Goal: Task Accomplishment & Management: Complete application form

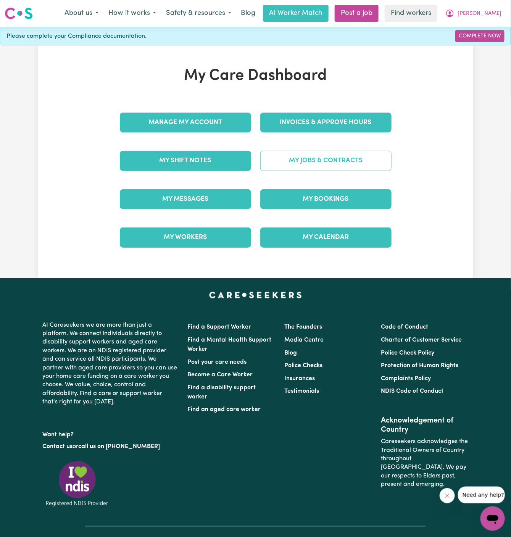
click at [313, 164] on link "My Jobs & Contracts" at bounding box center [325, 161] width 131 height 20
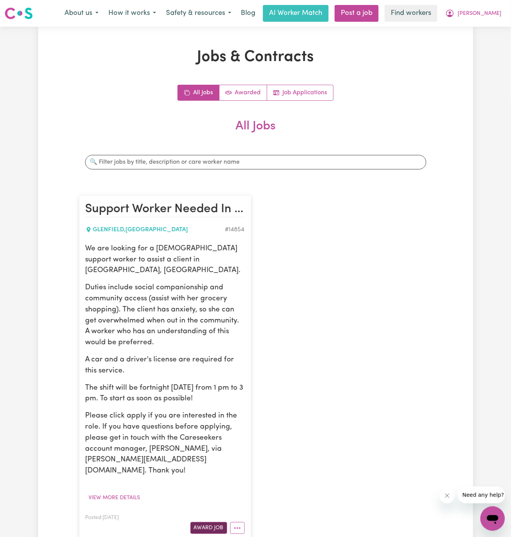
click at [214, 522] on button "Award Job" at bounding box center [209, 528] width 37 height 12
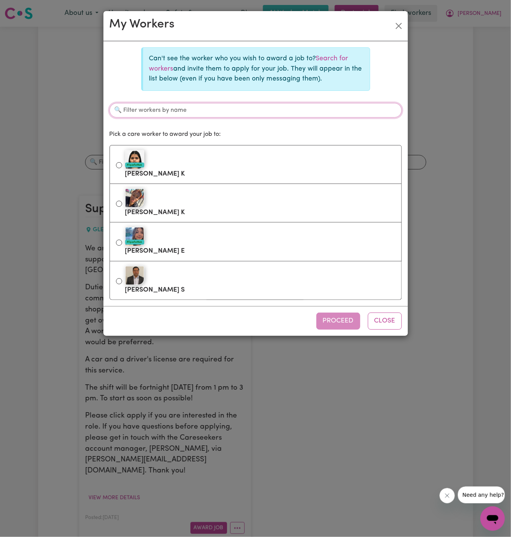
click at [229, 108] on input "Filter workers by name" at bounding box center [256, 110] width 293 height 15
click at [340, 57] on link "Search for workers" at bounding box center [248, 63] width 199 height 16
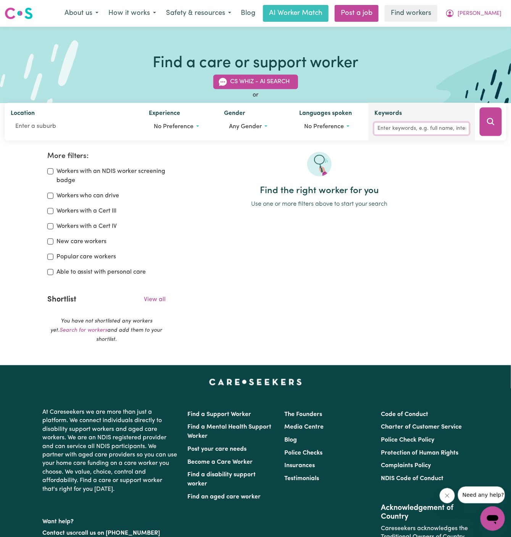
click at [408, 126] on input "Keywords" at bounding box center [422, 129] width 95 height 12
type input "bilal"
click at [486, 126] on button "Search" at bounding box center [491, 122] width 22 height 29
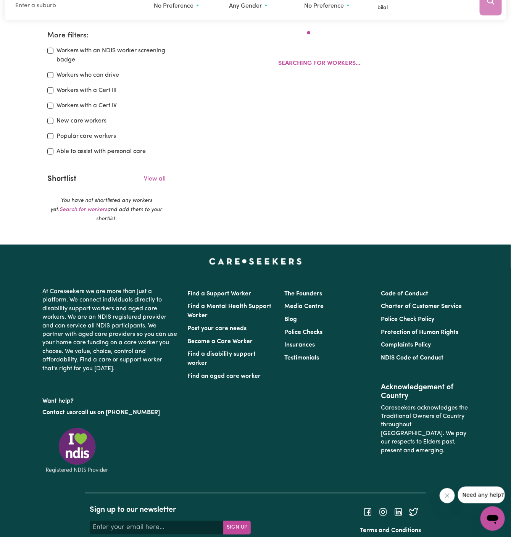
scroll to position [127, 0]
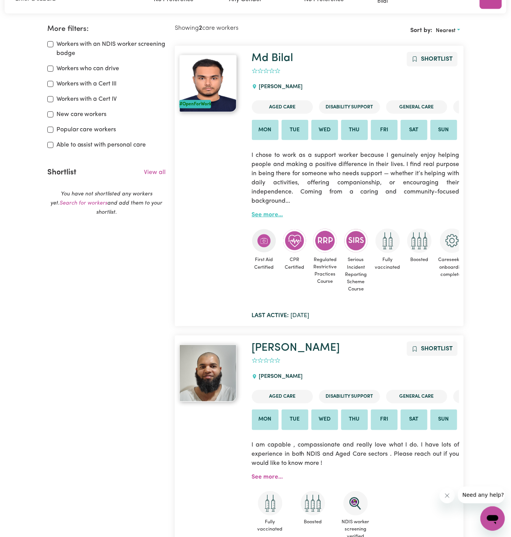
click at [263, 213] on link "See more..." at bounding box center [267, 215] width 31 height 6
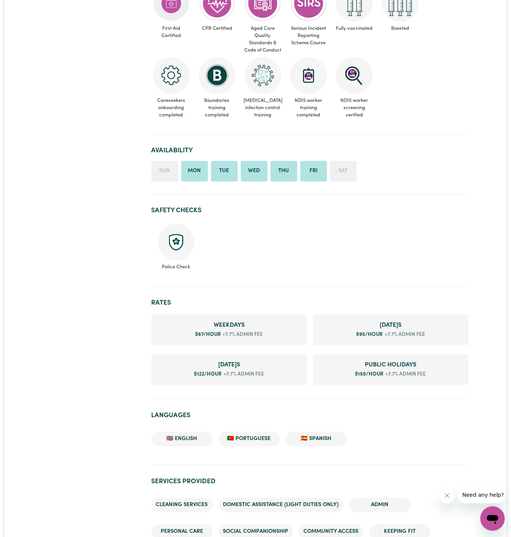
scroll to position [375, 0]
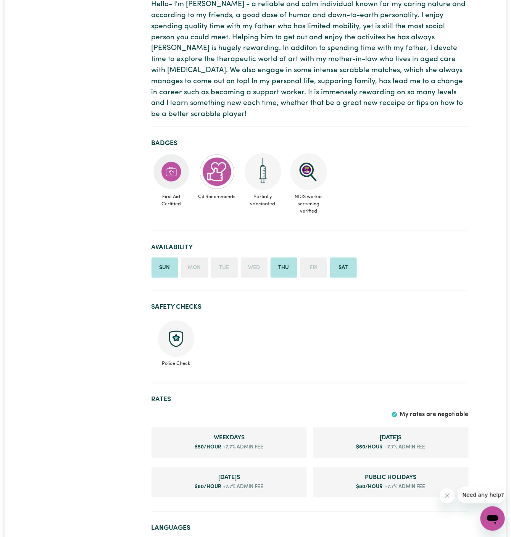
scroll to position [349, 0]
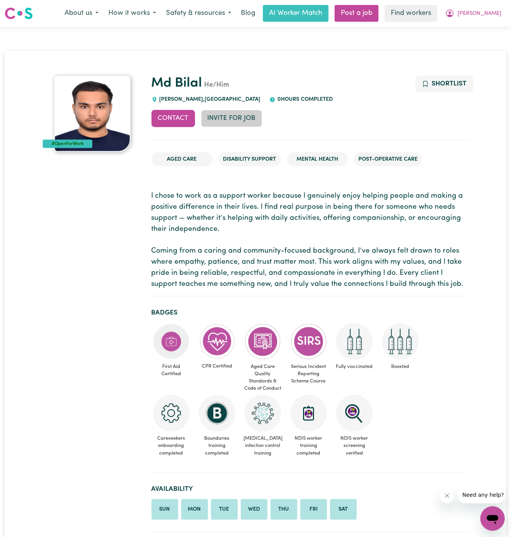
click at [231, 121] on button "Invite for Job" at bounding box center [231, 118] width 61 height 17
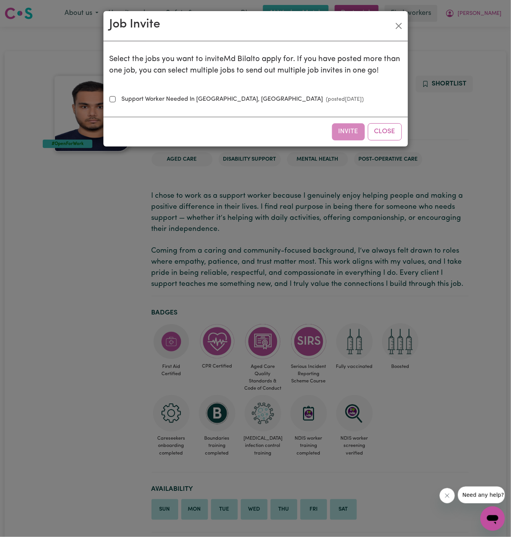
click at [224, 100] on label "Support Worker Needed In Glenfield, NSW (posted Aug 7 2025 )" at bounding box center [242, 99] width 246 height 9
click at [116, 100] on input "Support Worker Needed In Glenfield, NSW (posted Aug 7 2025 )" at bounding box center [113, 99] width 6 height 6
checkbox input "true"
click at [346, 132] on button "Invite" at bounding box center [348, 131] width 33 height 17
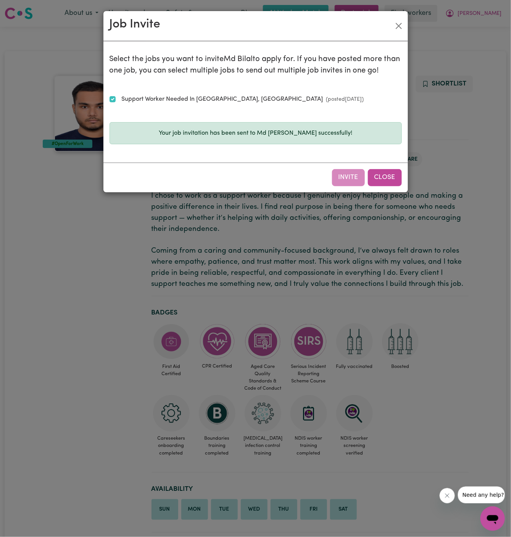
click at [398, 180] on button "Close" at bounding box center [385, 177] width 34 height 17
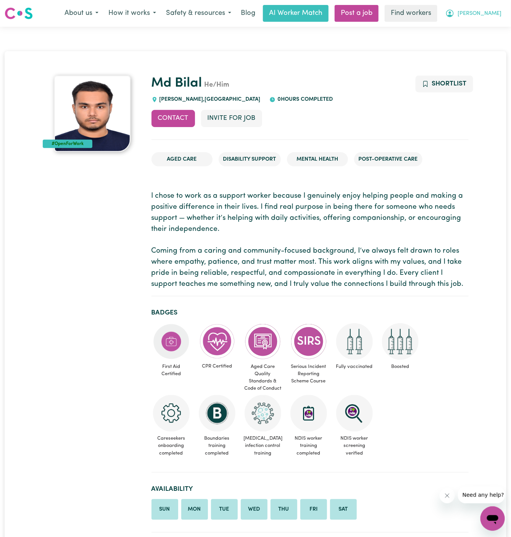
click at [495, 5] on button "[PERSON_NAME]" at bounding box center [474, 13] width 66 height 16
click at [483, 30] on link "My Dashboard" at bounding box center [476, 30] width 60 height 15
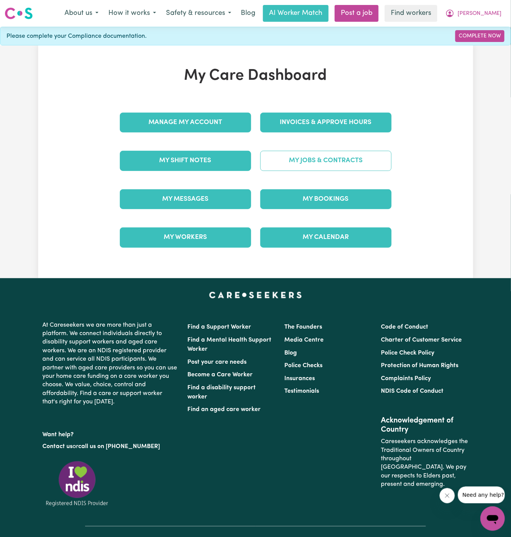
click at [330, 155] on link "My Jobs & Contracts" at bounding box center [325, 161] width 131 height 20
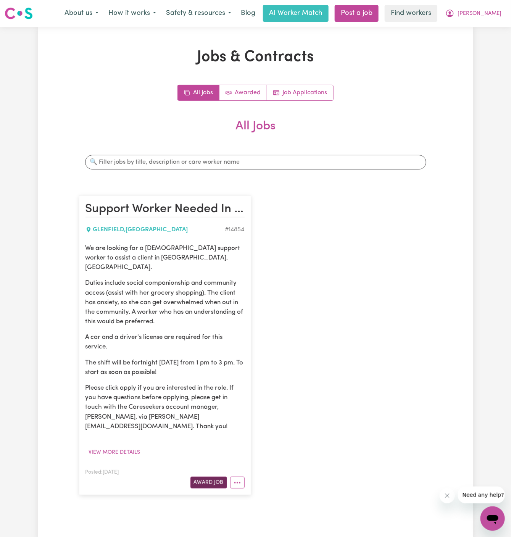
click at [203, 477] on button "Award Job" at bounding box center [209, 483] width 37 height 12
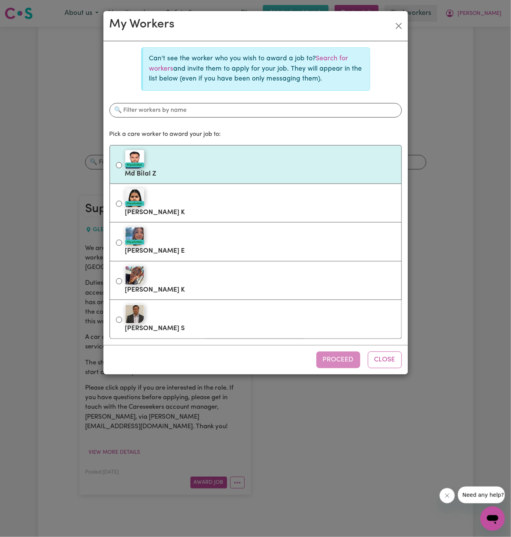
click at [189, 173] on label "#OpenForWork Md Bilal Z" at bounding box center [260, 165] width 270 height 32
click at [122, 168] on input "#OpenForWork Md Bilal Z" at bounding box center [119, 165] width 6 height 6
radio input "true"
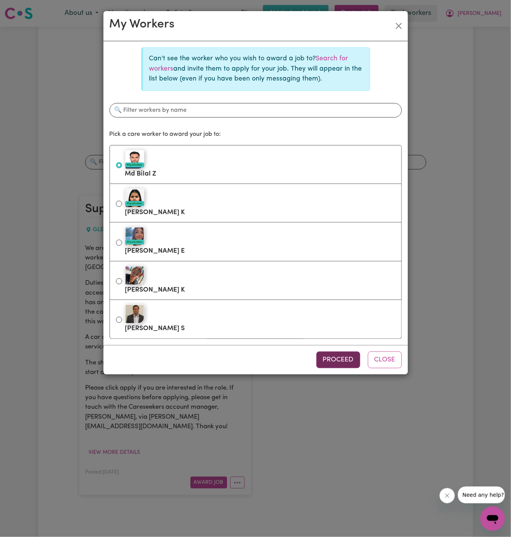
click at [330, 358] on button "Proceed" at bounding box center [339, 360] width 44 height 17
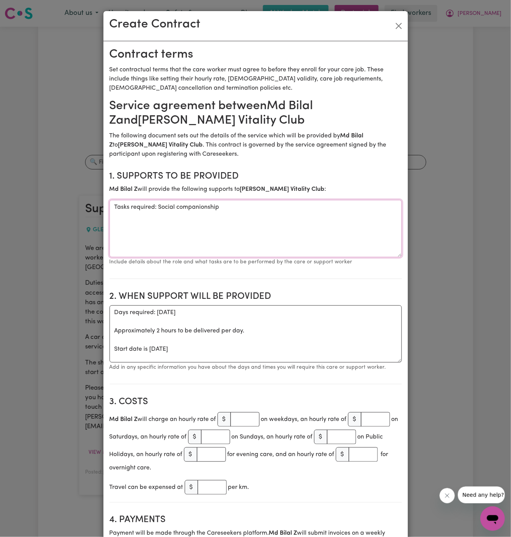
drag, startPoint x: 158, startPoint y: 206, endPoint x: 40, endPoint y: 206, distance: 118.4
click at [40, 206] on div "Create Contract Contract terms Set contractual terms that the care worker must …" at bounding box center [255, 268] width 511 height 537
click at [170, 209] on textarea "Social companionship" at bounding box center [256, 228] width 293 height 57
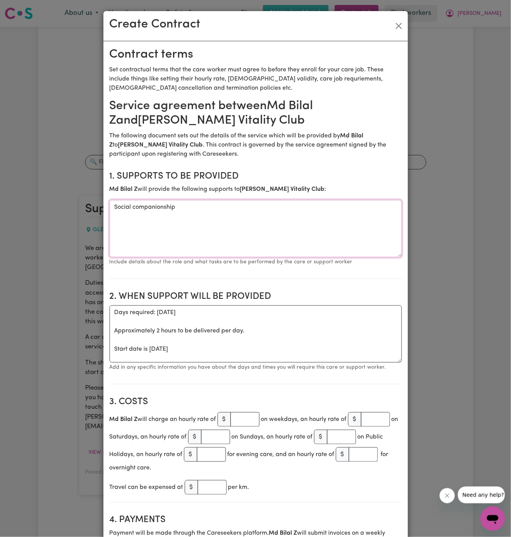
paste textarea "social companionship and community access (assist with her grocery shopping)"
type textarea "social companionship and community access (assist with her grocery shopping)"
click at [250, 317] on textarea "Days required: thursday Approximately 2 hours to be delivered per day. Start da…" at bounding box center [256, 334] width 293 height 57
drag, startPoint x: 112, startPoint y: 349, endPoint x: 108, endPoint y: 316, distance: 33.8
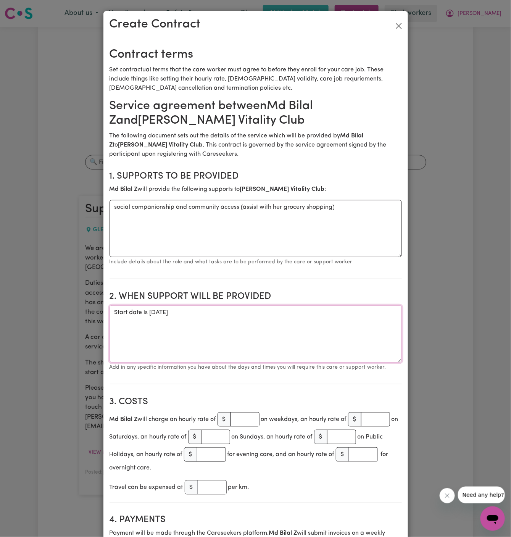
click at [244, 309] on textarea "Start date is Thursday 14 August 2025" at bounding box center [256, 334] width 293 height 57
click at [259, 312] on textarea "Start date is Thursday 14 August 2025" at bounding box center [256, 334] width 293 height 57
type textarea "Start date is Thursday 14 August 2025 from 1 pm to 3 pm"
click at [245, 420] on input "number" at bounding box center [245, 419] width 29 height 15
type input "45"
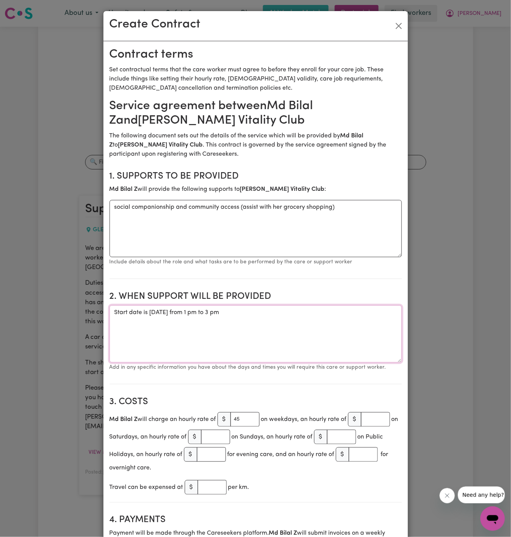
click at [190, 328] on textarea "Start date is Thursday 14 August 2025 from 1 pm to 3 pm" at bounding box center [256, 334] width 293 height 57
click at [272, 317] on textarea "Start date is Thursday 14 August 2025 from 1 pm to 3 pm" at bounding box center [256, 334] width 293 height 57
paste textarea "fortnight on Thursday from 1 pm to 3 pm."
click at [116, 323] on textarea "Start date is Thursday 14 August 2025 from 1 pm to 3 pm fortnight on Thursday f…" at bounding box center [256, 334] width 293 height 57
click at [185, 342] on textarea "Start date is Thursday 14 August 2025 from 1 pm to 3 pm Fortnight on Thursday f…" at bounding box center [256, 334] width 293 height 57
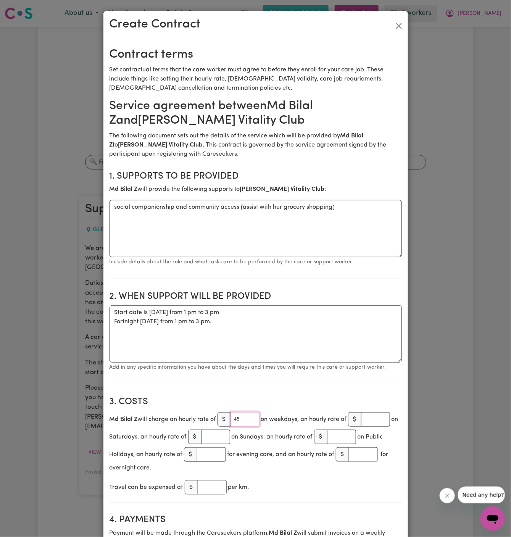
click at [244, 421] on input "45" at bounding box center [245, 419] width 29 height 15
click at [308, 316] on textarea "Start date is Thursday 14 August 2025 from 1 pm to 3 pm Fortnight on Thursday f…" at bounding box center [256, 334] width 293 height 57
click at [159, 308] on textarea "Start date is Thursday 14 August 2025 from 1 pm to 3 pm Fortnight on Thursday f…" at bounding box center [256, 334] width 293 height 57
click at [209, 315] on textarea "Start date is Thursday, 14 August 2025 from 1 pm to 3 pm Fortnight on Thursday …" at bounding box center [256, 334] width 293 height 57
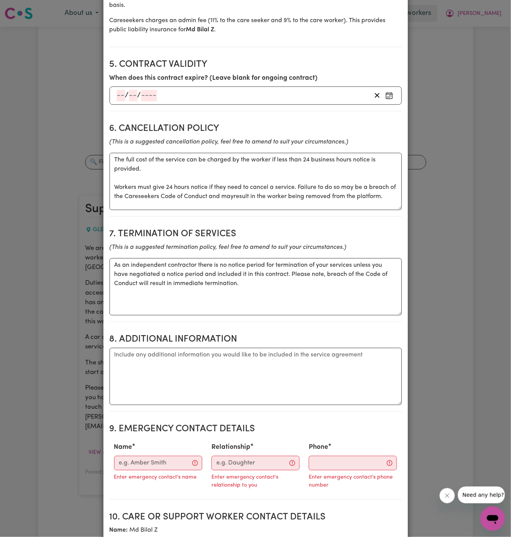
scroll to position [601, 0]
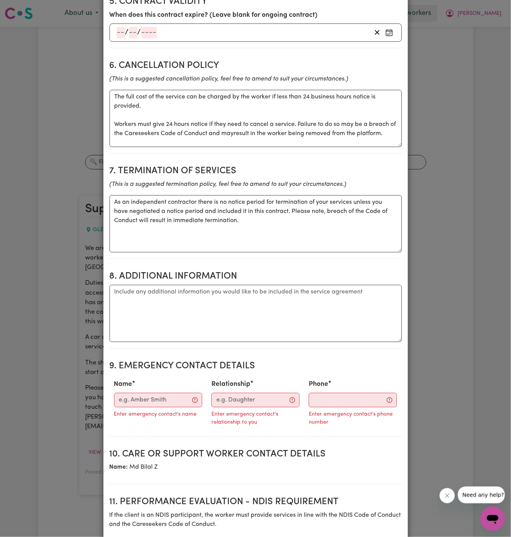
type textarea "Start date is Thursday, 14 August 2025, from 1 pm to 3 pm Fortnight on Thursday…"
click at [236, 311] on textarea "Additional information" at bounding box center [256, 313] width 293 height 57
paste textarea "1/13-19 Gazelle Street Glenfield NSW 2167"
click at [111, 298] on textarea "Client's Addess: 1/13-19 Gazelle Street Glenfield NSW 2167" at bounding box center [256, 313] width 293 height 57
click at [162, 313] on textarea "Client's Addess: 1/13-19 Gazelle Street, Glenfield NSW 2167" at bounding box center [256, 313] width 293 height 57
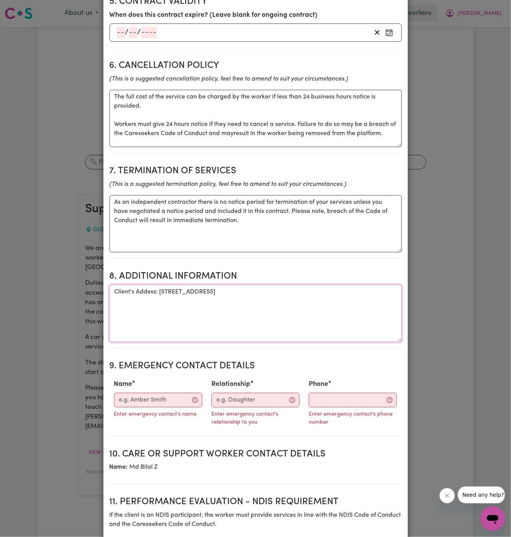
click at [142, 289] on textarea "Client's Addess: 1/13-19 Gazelle Street, Glenfield NSW 2167" at bounding box center [256, 313] width 293 height 57
click at [148, 292] on textarea "Client's Addess: 1/13-19 Gazelle Street, Glenfield NSW 2167" at bounding box center [256, 313] width 293 height 57
click at [199, 305] on textarea "Client's Address: 1/13-19 Gazelle Street, Glenfield NSW 2167" at bounding box center [256, 313] width 293 height 57
click at [264, 300] on textarea "Client's Address: 1/13-19 Gazelle Street, Glenfield NSW 2167" at bounding box center [256, 313] width 293 height 57
click at [281, 293] on textarea "Client's Address: 1/13-19 Gazelle Street, Glenfield NSW 2167" at bounding box center [256, 313] width 293 height 57
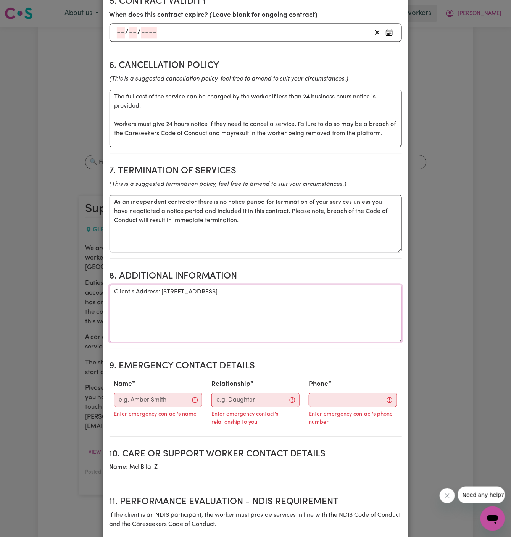
type textarea "Client's Address: 1/13-19 Gazelle Street, Glenfield NSW 2167"
click at [143, 393] on input "Name" at bounding box center [158, 400] width 88 height 15
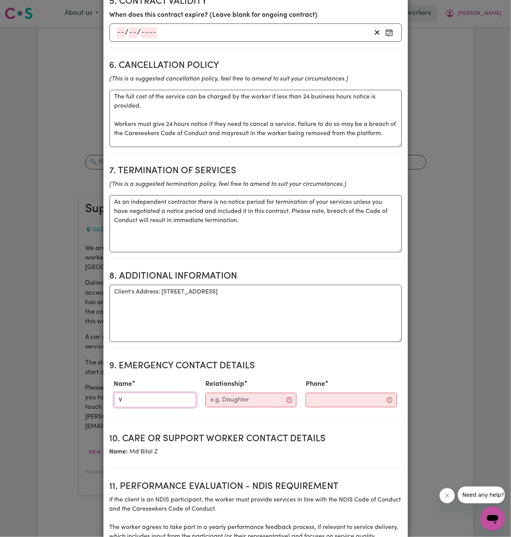
type input "Vitality Club"
click at [226, 400] on input "Relationship" at bounding box center [250, 400] width 91 height 15
type input "Case Manager"
click at [327, 403] on input "Phone" at bounding box center [345, 400] width 92 height 15
click at [321, 398] on input "Phone" at bounding box center [345, 400] width 92 height 15
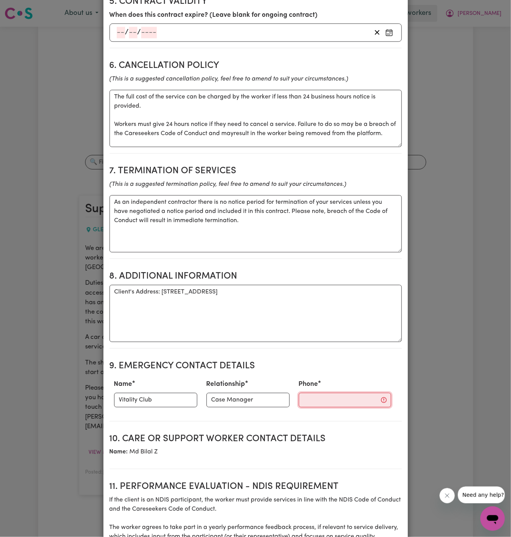
click at [321, 398] on input "Phone" at bounding box center [345, 400] width 92 height 15
paste input "281032037"
click at [325, 403] on input "281032037" at bounding box center [340, 400] width 83 height 15
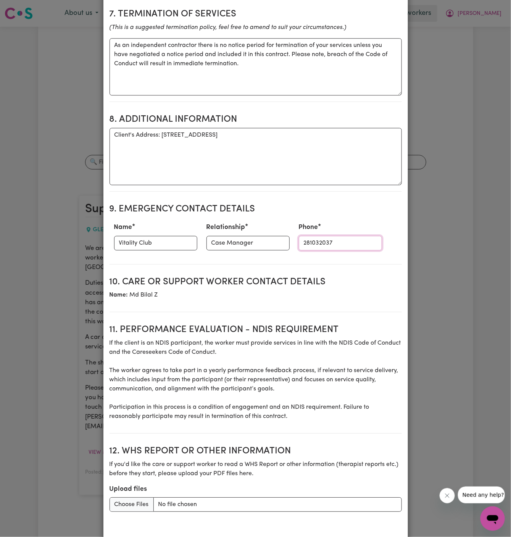
scroll to position [802, 0]
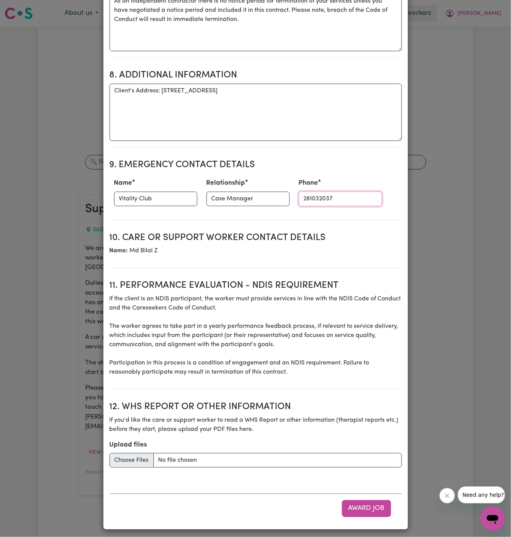
type input "281032037"
click at [138, 460] on input "Upload files" at bounding box center [256, 460] width 293 height 15
type input "C:\fakepath\Judith_Rafferty_Care_Plan_20250807 (1).docx"
click at [127, 456] on input "Upload files" at bounding box center [256, 460] width 293 height 15
click at [302, 450] on div "Upload files" at bounding box center [256, 453] width 293 height 27
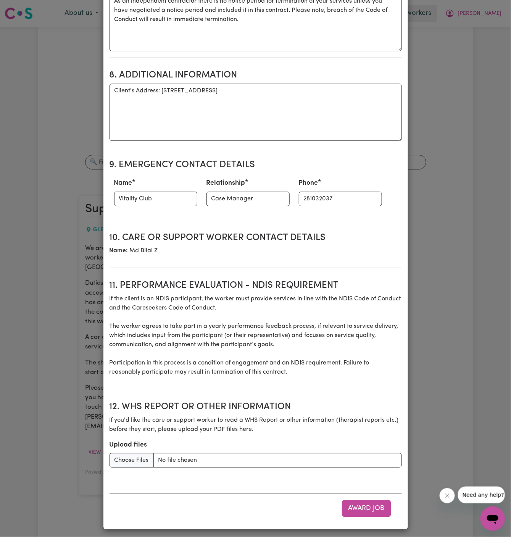
click at [272, 429] on p "If you'd like the care or support worker to read a WHS Report or other informat…" at bounding box center [256, 425] width 293 height 18
click at [370, 507] on button "Award Job" at bounding box center [366, 508] width 49 height 17
type textarea "Tasks required: Social companionship"
type textarea "Days required: thursday Approximately 2 hours to be delivered per day. Start da…"
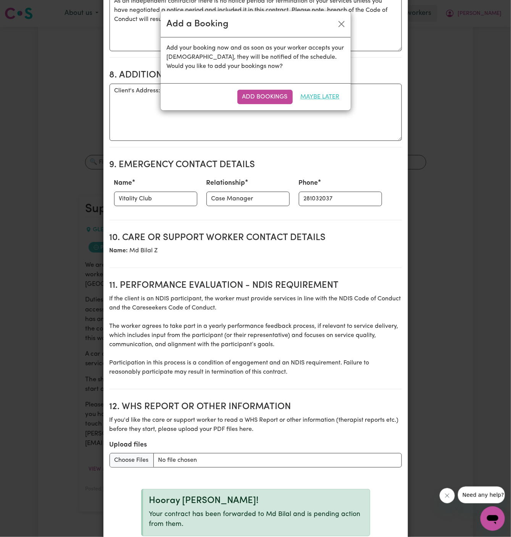
click at [321, 92] on button "Maybe Later" at bounding box center [320, 97] width 49 height 15
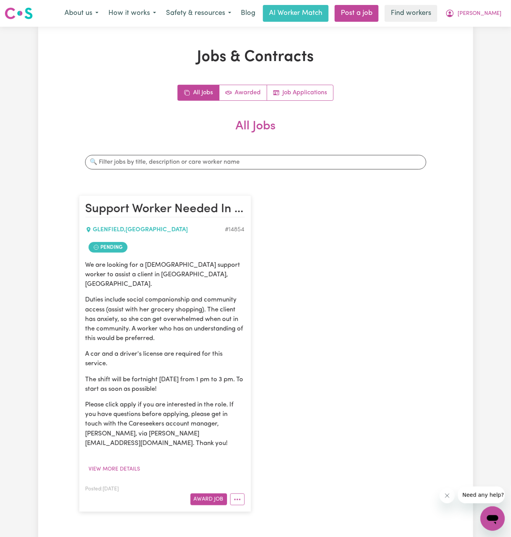
click at [299, 285] on div "Support Worker Needed In Glenfield, NSW GLENFIELD , New South Wales # 14854 Pen…" at bounding box center [255, 354] width 363 height 332
click at [239, 494] on button "More options" at bounding box center [237, 500] width 15 height 12
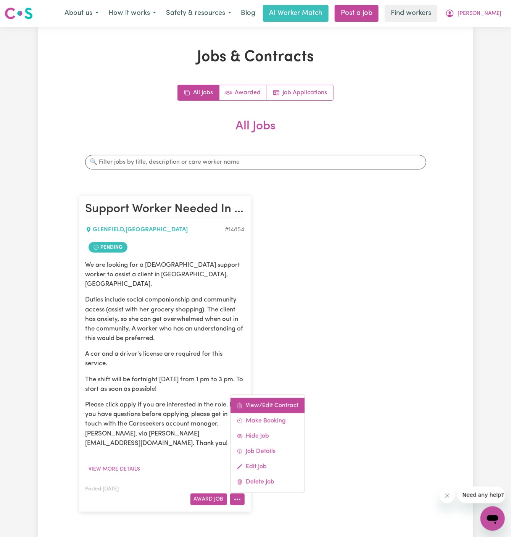
click at [267, 398] on link "View/Edit Contract" at bounding box center [268, 405] width 74 height 15
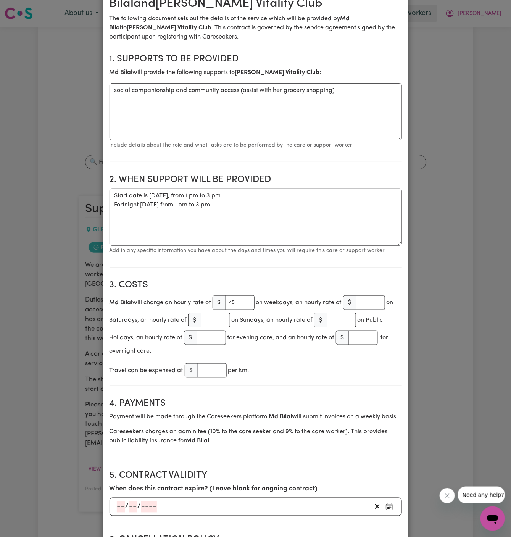
scroll to position [0, 0]
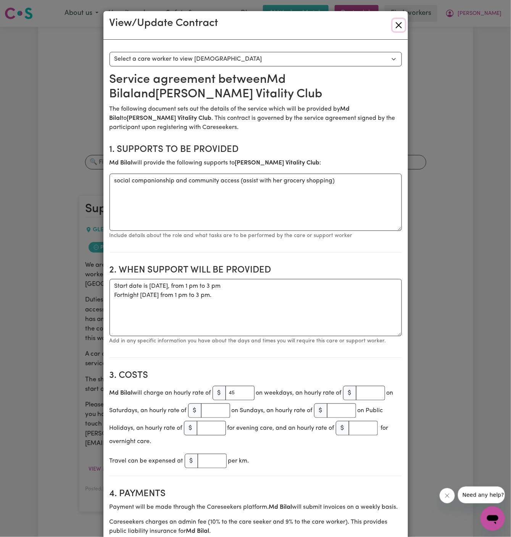
click at [397, 21] on button "Close" at bounding box center [399, 25] width 12 height 12
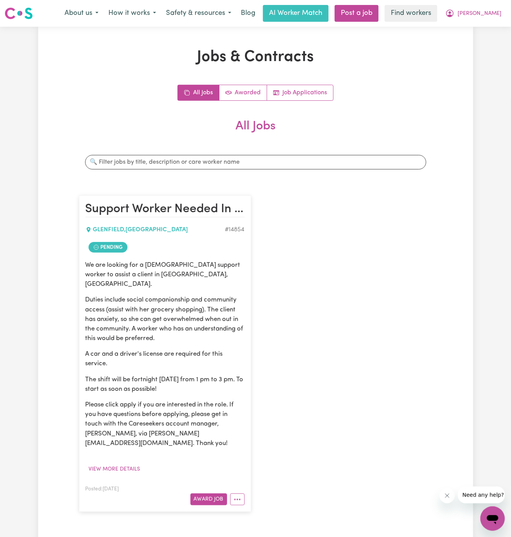
click at [429, 60] on h1 "Jobs & Contracts" at bounding box center [256, 57] width 354 height 18
click at [244, 494] on button "More options" at bounding box center [237, 500] width 15 height 12
click at [280, 414] on link "Make Booking" at bounding box center [268, 421] width 74 height 15
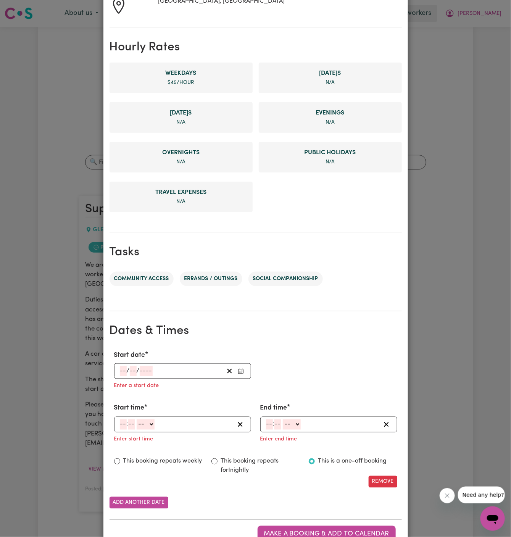
scroll to position [175, 0]
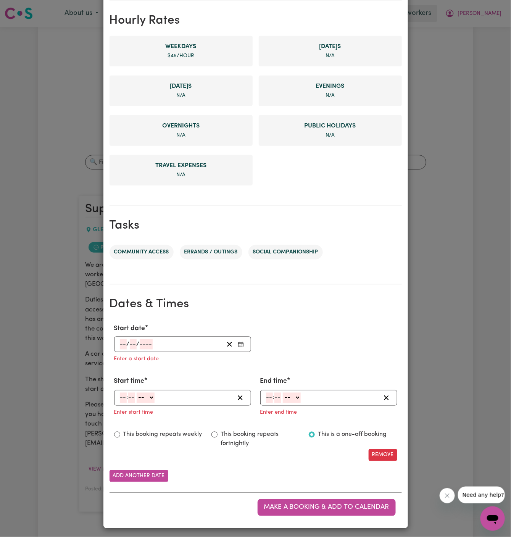
click at [123, 342] on input "number" at bounding box center [123, 345] width 7 height 10
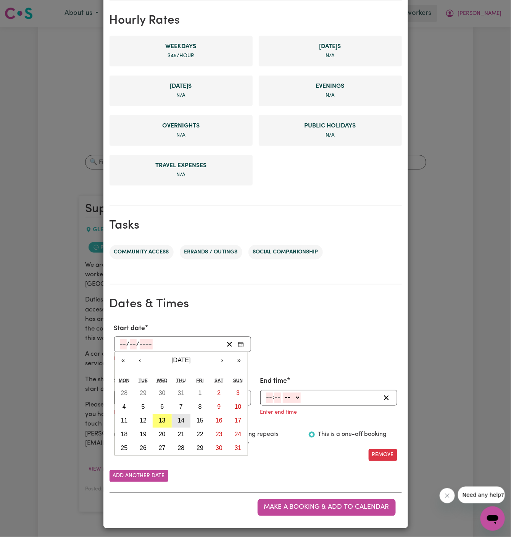
click at [184, 416] on button "14" at bounding box center [181, 421] width 19 height 14
type input "2025-08-14"
type input "14"
type input "8"
type input "2025"
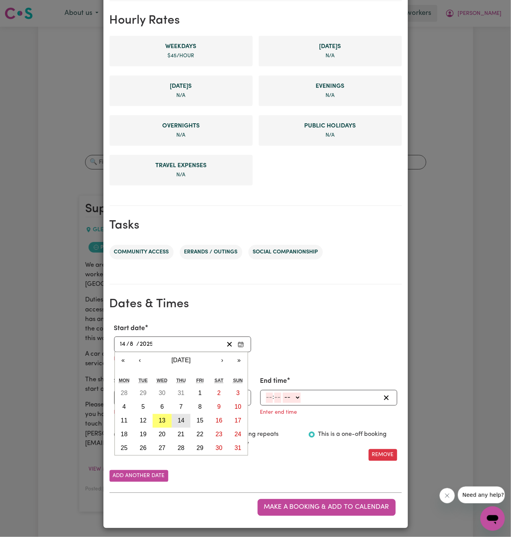
scroll to position [160, 0]
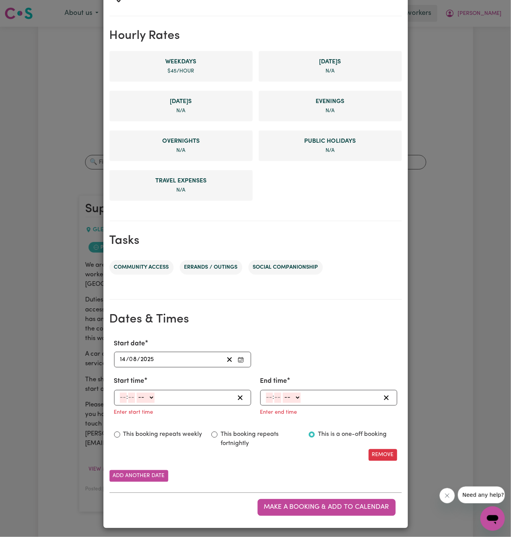
click at [120, 399] on input "number" at bounding box center [123, 398] width 7 height 10
type input "10"
type input "0"
click at [124, 395] on input "10" at bounding box center [123, 398] width 7 height 10
click at [122, 396] on input "10" at bounding box center [123, 398] width 7 height 10
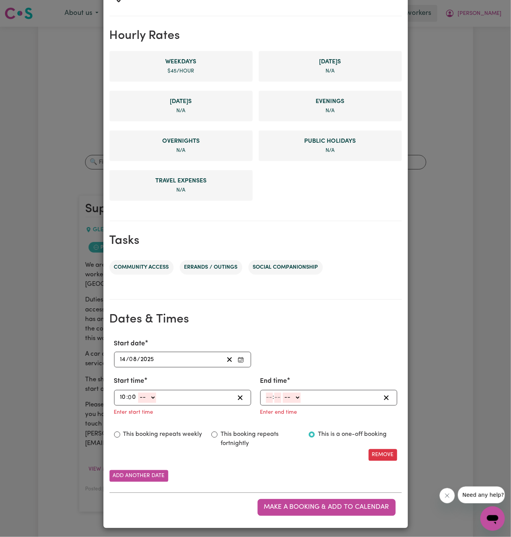
click at [121, 396] on input "10" at bounding box center [123, 398] width 7 height 10
type input "1"
click at [142, 397] on select "-- AM PM" at bounding box center [144, 398] width 18 height 10
select select "pm"
click at [135, 393] on select "-- AM PM" at bounding box center [144, 398] width 18 height 10
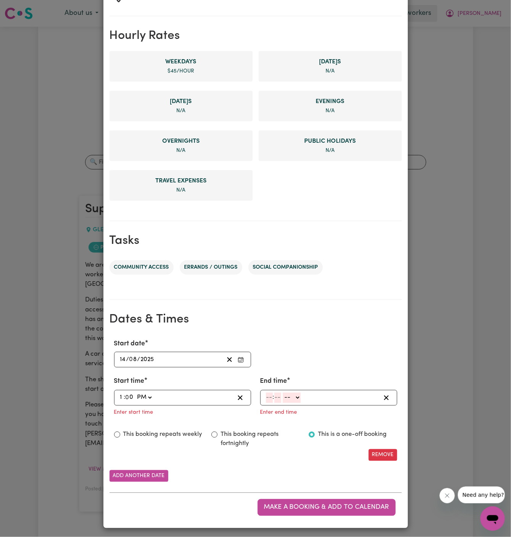
type input "13:00"
click at [269, 395] on input "number" at bounding box center [269, 398] width 7 height 10
type input "3"
type input "00"
click at [292, 397] on select "-- AM PM" at bounding box center [291, 398] width 18 height 10
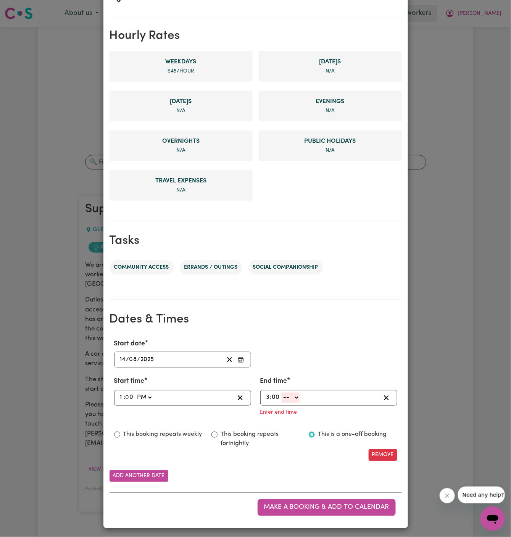
select select "pm"
click at [282, 403] on select "-- AM PM" at bounding box center [291, 398] width 18 height 10
type input "15:00"
type input "0"
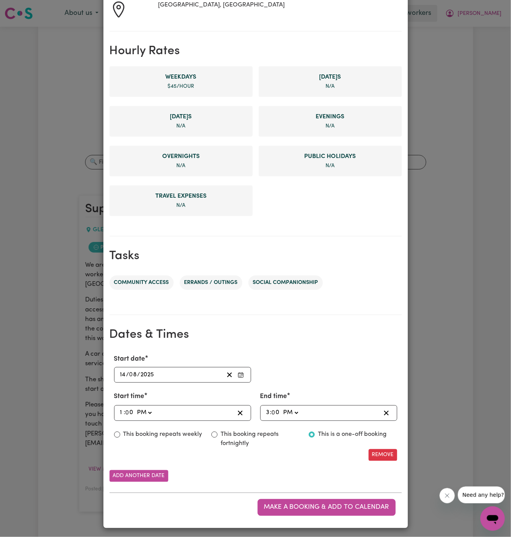
click at [234, 437] on label "This booking repeats fortnightly" at bounding box center [260, 439] width 79 height 18
click at [218, 437] on input "This booking repeats fortnightly" at bounding box center [215, 435] width 6 height 6
radio input "true"
click at [274, 472] on div "Add another date" at bounding box center [256, 477] width 293 height 12
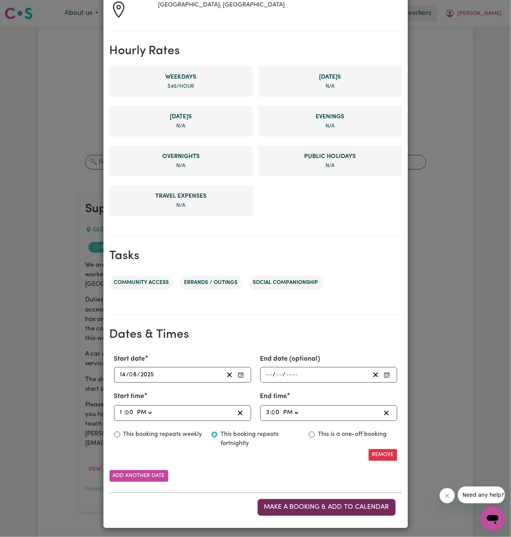
click at [324, 505] on span "Make a booking & add to calendar" at bounding box center [326, 508] width 125 height 6
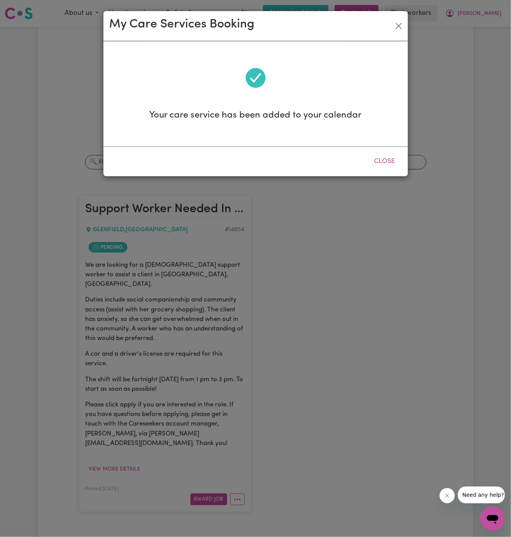
scroll to position [0, 0]
click at [384, 160] on button "Close" at bounding box center [385, 161] width 34 height 17
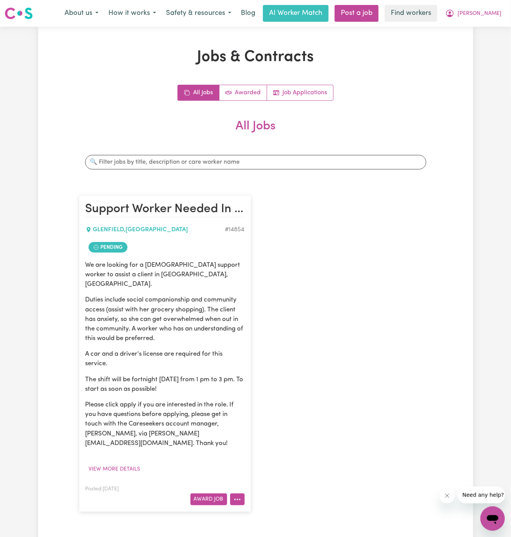
click at [242, 494] on button "More options" at bounding box center [237, 500] width 15 height 12
click at [266, 429] on link "Hide Job" at bounding box center [268, 436] width 74 height 15
click at [243, 494] on button "More options" at bounding box center [237, 500] width 15 height 12
click at [271, 398] on link "View/Edit Contract" at bounding box center [268, 405] width 74 height 15
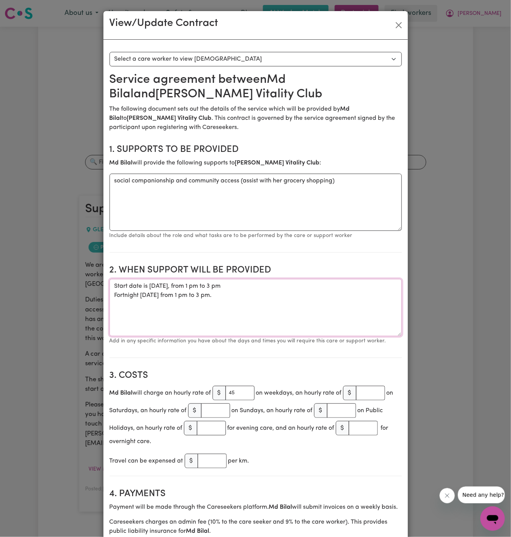
drag, startPoint x: 243, startPoint y: 296, endPoint x: 105, endPoint y: 286, distance: 137.9
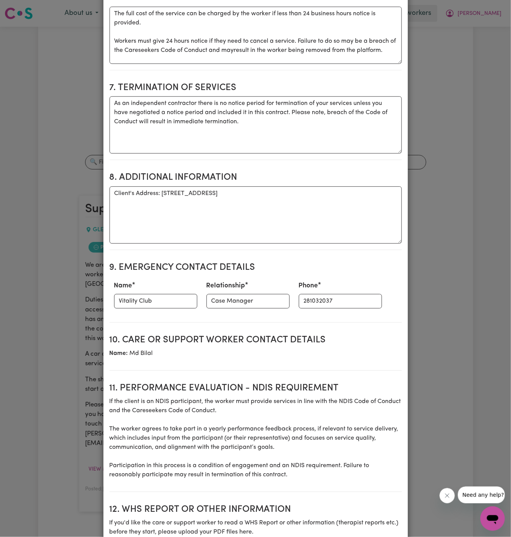
scroll to position [618, 0]
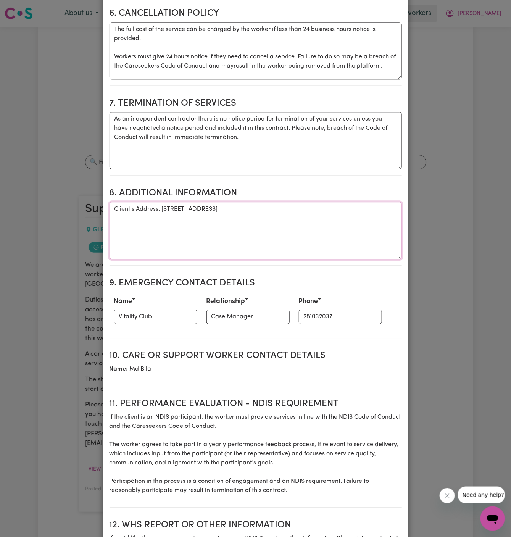
drag, startPoint x: 161, startPoint y: 207, endPoint x: 373, endPoint y: 218, distance: 212.3
click at [373, 218] on textarea "Client's Address: 1/13-19 Gazelle Street, Glenfield NSW 2167" at bounding box center [256, 230] width 293 height 57
click at [310, 215] on textarea "Client's Address: 1/13-19 Gazelle Street, Glenfield NSW 2167" at bounding box center [256, 230] width 293 height 57
drag, startPoint x: 288, startPoint y: 205, endPoint x: 160, endPoint y: 203, distance: 127.6
click at [160, 203] on textarea "Client's Address: 1/13-19 Gazelle Street, Glenfield NSW 2167" at bounding box center [256, 230] width 293 height 57
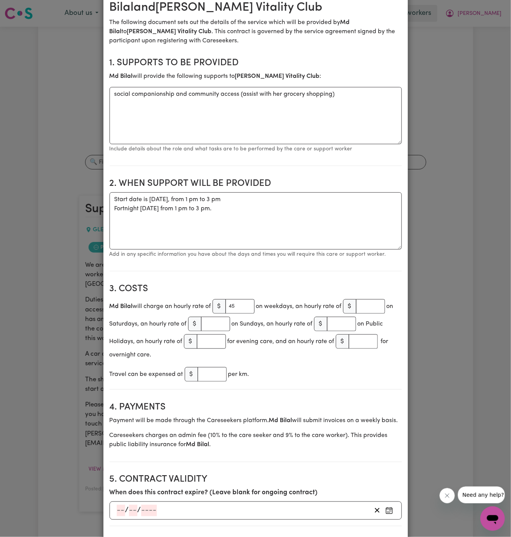
scroll to position [0, 0]
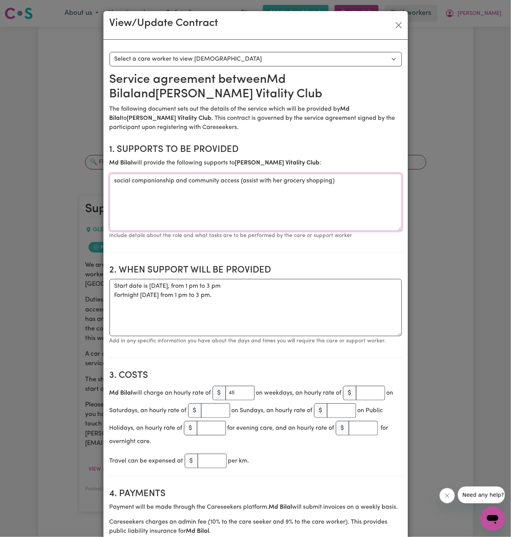
click at [199, 180] on textarea "social companionship and community access (assist with her grocery shopping)" at bounding box center [256, 202] width 293 height 57
click at [400, 27] on button "Close" at bounding box center [399, 25] width 12 height 12
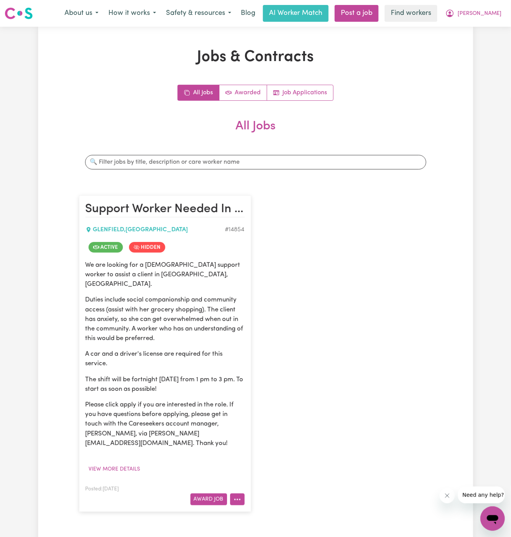
click at [239, 494] on button "More options" at bounding box center [237, 500] width 15 height 12
click at [342, 272] on div "Support Worker Needed In Glenfield, NSW GLENFIELD , New South Wales # 14854 Act…" at bounding box center [255, 354] width 363 height 332
click at [503, 11] on button "[PERSON_NAME]" at bounding box center [474, 13] width 66 height 16
click at [494, 26] on link "My Dashboard" at bounding box center [476, 30] width 60 height 15
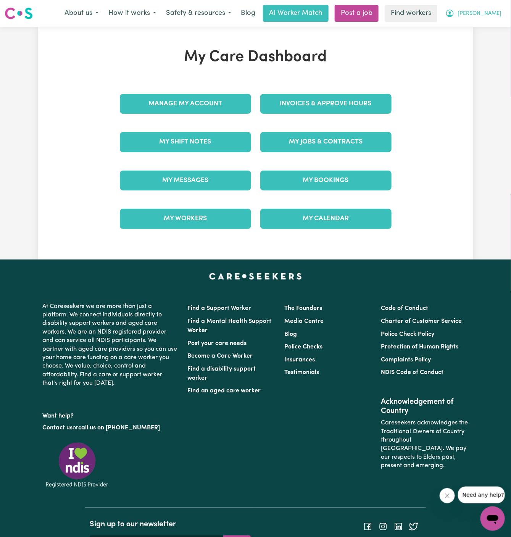
click at [497, 13] on span "[PERSON_NAME]" at bounding box center [480, 14] width 44 height 8
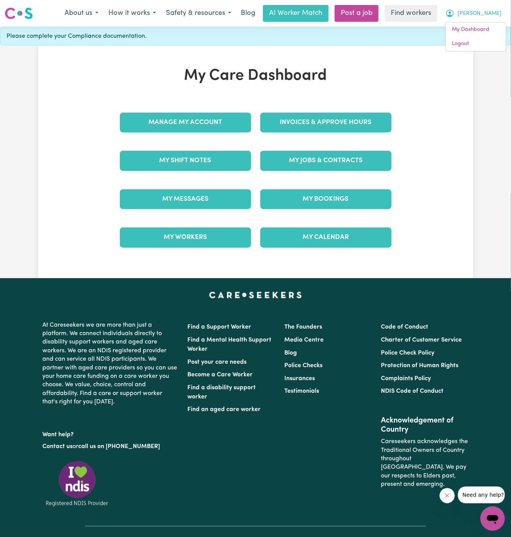
click at [488, 51] on div "My Care Dashboard Manage My Account Invoices & Approve Hours My Shift Notes My …" at bounding box center [255, 161] width 511 height 233
click at [501, 13] on button "[PERSON_NAME]" at bounding box center [474, 13] width 66 height 16
click at [485, 44] on link "Logout" at bounding box center [476, 44] width 60 height 15
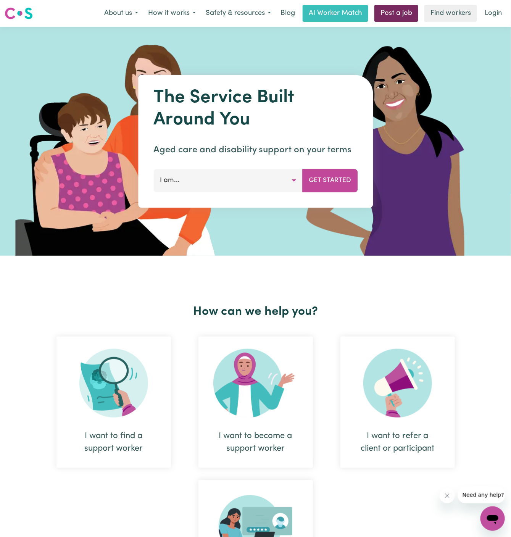
click at [395, 10] on link "Post a job" at bounding box center [397, 13] width 44 height 17
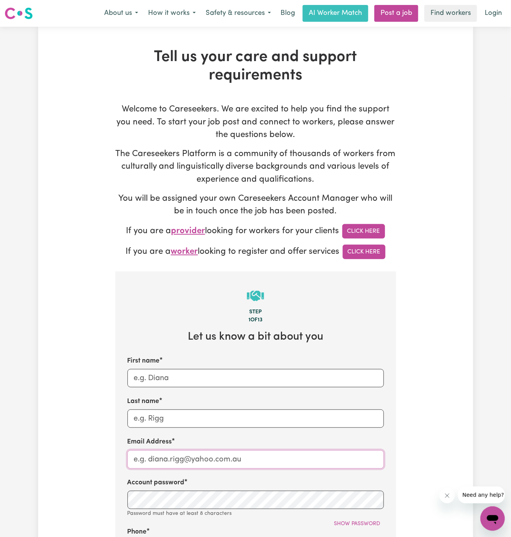
type input "dyan@careseekers.com.au"
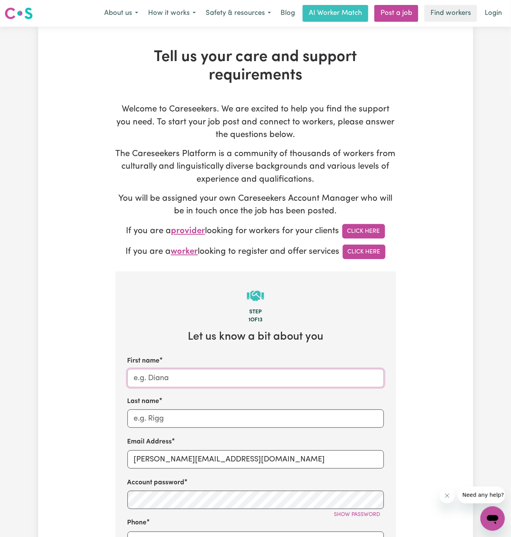
click at [222, 375] on input "First name" at bounding box center [256, 378] width 257 height 18
paste input "ClientMorissetTWC"
click at [154, 380] on input "ClientMorissetTWC" at bounding box center [256, 378] width 257 height 18
click at [212, 381] on input "Client MorissetTWC" at bounding box center [256, 378] width 257 height 18
type input "Client Morisset"
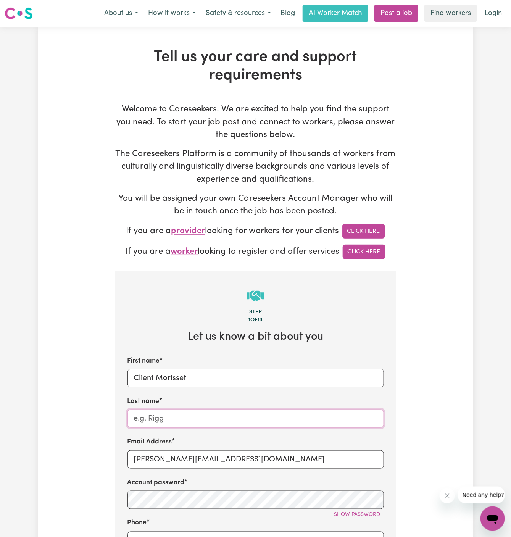
click at [211, 410] on input "Last name" at bounding box center [256, 419] width 257 height 18
click at [210, 422] on input "Last name" at bounding box center [256, 419] width 257 height 18
paste input "Together We Can"
type input "Together We Can"
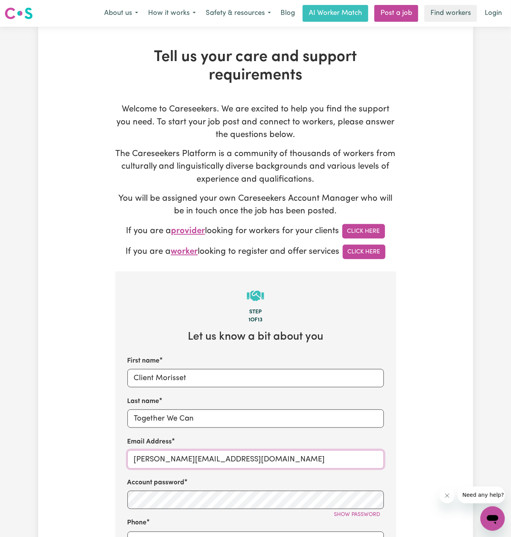
drag, startPoint x: 152, startPoint y: 460, endPoint x: 333, endPoint y: 457, distance: 180.7
click at [333, 457] on input "dyan@careseekers.com.au" at bounding box center [256, 460] width 257 height 18
drag, startPoint x: 333, startPoint y: 457, endPoint x: 510, endPoint y: 260, distance: 264.5
click at [337, 442] on div "Email Address dyan@careseekers.com.au" at bounding box center [256, 452] width 257 height 31
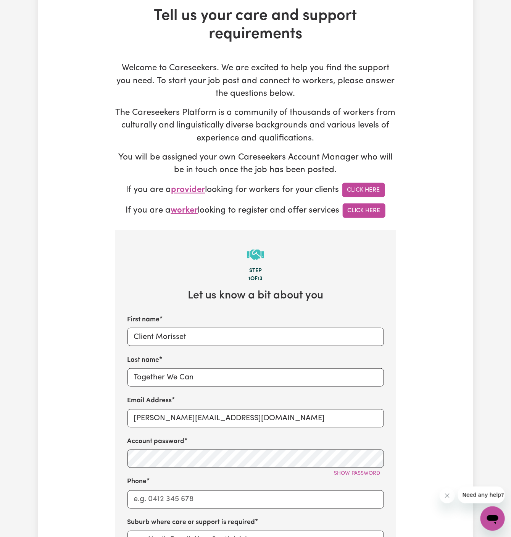
scroll to position [44, 0]
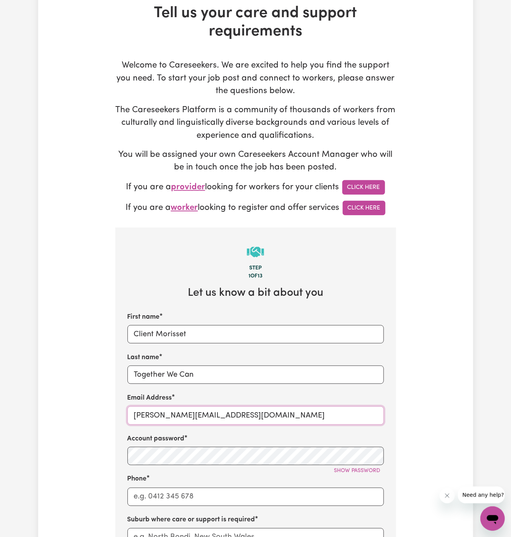
click at [230, 416] on input "dyan@careseekers.com.au" at bounding box center [256, 416] width 257 height 18
paste input "ClientMorissetTWC"
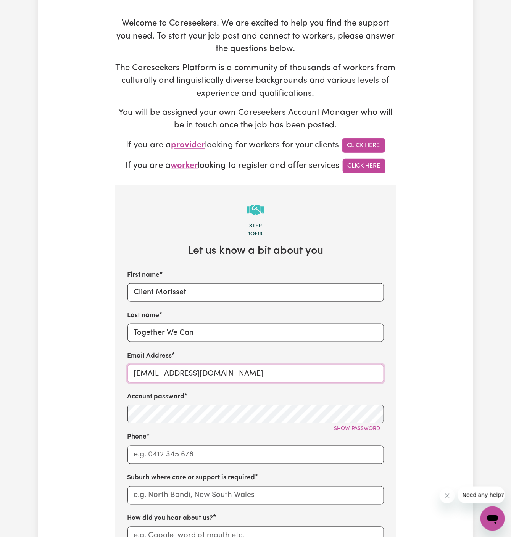
type input "ClientMorissetTWC@careseekers.com.au"
click at [204, 459] on input "Phone" at bounding box center [256, 455] width 257 height 18
type input "1300765465"
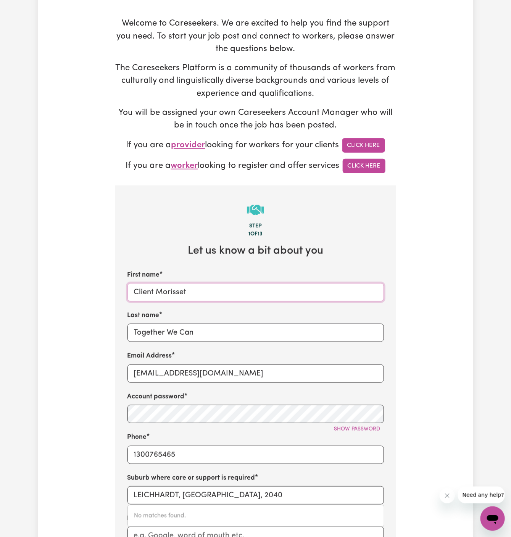
click at [175, 294] on input "Client Morisset" at bounding box center [256, 292] width 257 height 18
click at [195, 489] on input "LEICHHARDT, New South Wales, 2040" at bounding box center [256, 496] width 257 height 18
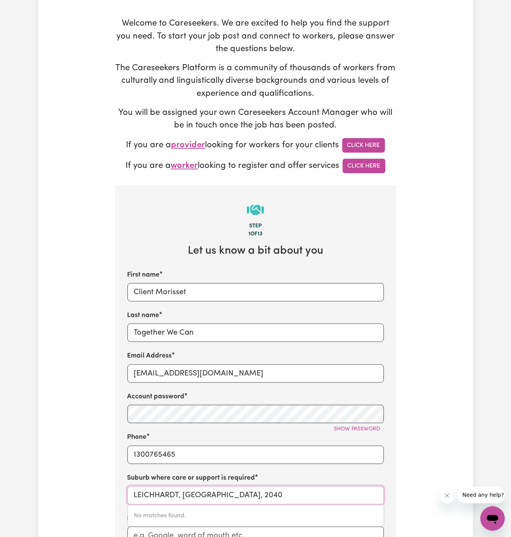
paste input "Morisset"
type input "Morisset"
type input "Morisset, New South Wales, 2264"
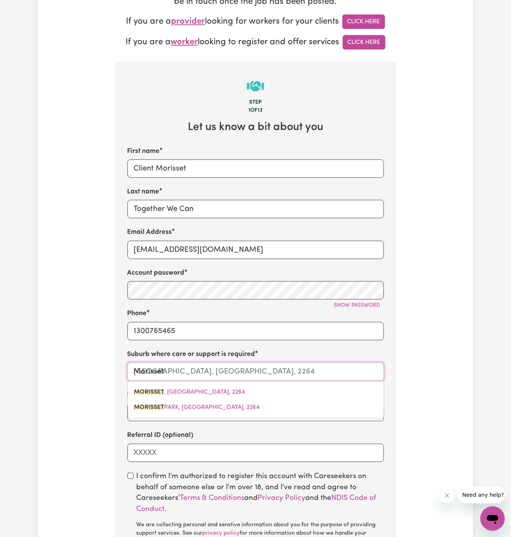
scroll to position [251, 0]
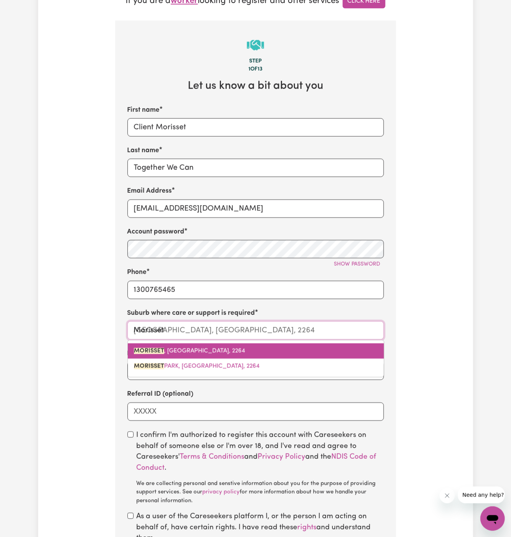
click at [231, 351] on span "MORISSET , New South Wales, 2264" at bounding box center [189, 351] width 111 height 6
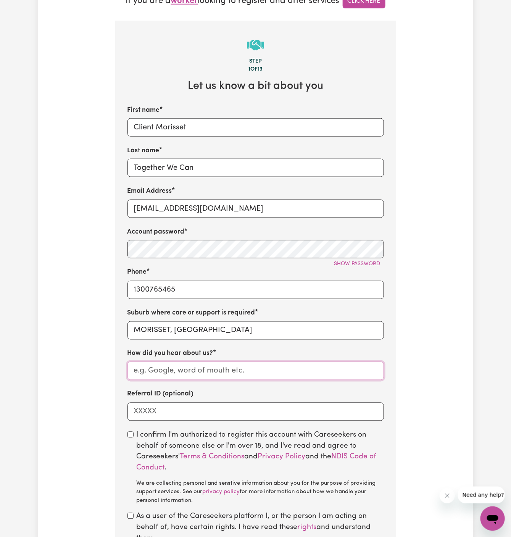
click at [231, 370] on input "How did you hear about us?" at bounding box center [256, 371] width 257 height 18
drag, startPoint x: 217, startPoint y: 174, endPoint x: 110, endPoint y: 176, distance: 106.2
click at [111, 176] on div "Tell us your care and support requirements Welcome to Careseekers. We are excit…" at bounding box center [256, 210] width 290 height 827
click at [146, 167] on input "Together We Can" at bounding box center [256, 168] width 257 height 18
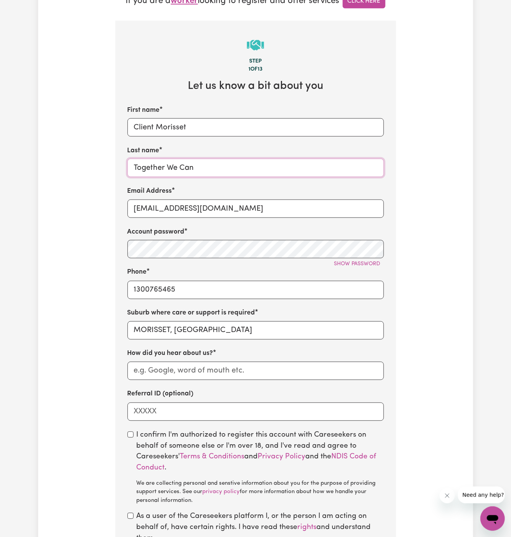
click at [146, 167] on input "Together We Can" at bounding box center [256, 168] width 257 height 18
click at [197, 357] on label "How did you hear about us?" at bounding box center [171, 354] width 86 height 10
click at [197, 362] on input "How did you hear about us?" at bounding box center [256, 371] width 257 height 18
click at [197, 370] on input "How did you hear about us?" at bounding box center [256, 371] width 257 height 18
paste input "Together We Can"
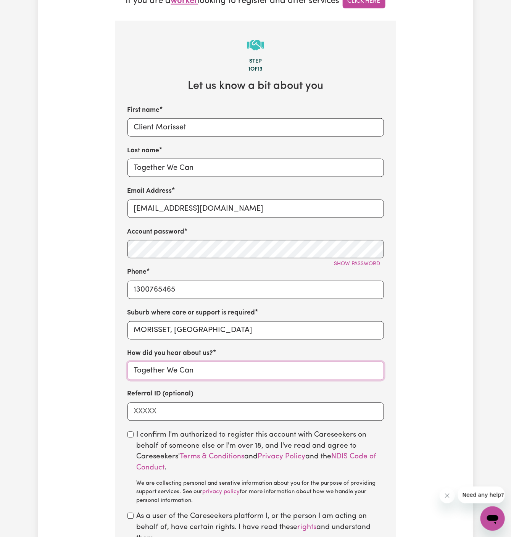
type input "Together We Can"
click at [128, 435] on input "checkbox" at bounding box center [131, 435] width 6 height 6
checkbox input "true"
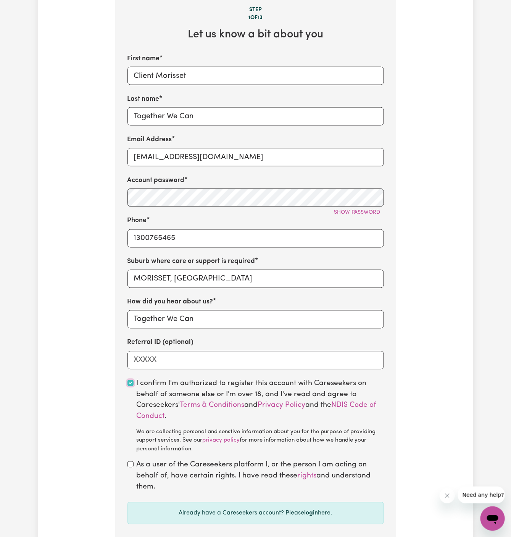
scroll to position [346, 0]
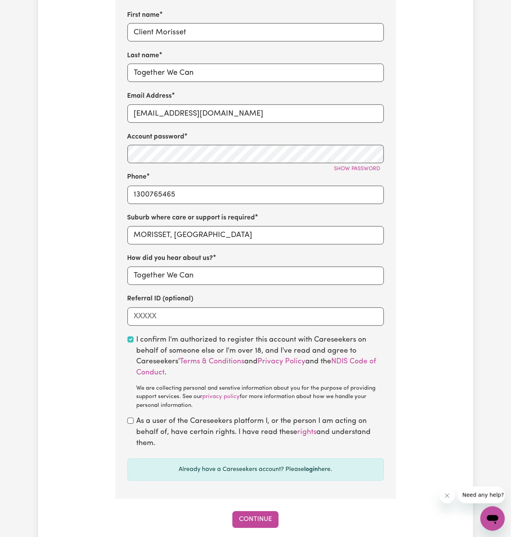
click at [131, 426] on div "As a user of the Careseekers platform I, or the person I am acting on behalf of…" at bounding box center [256, 433] width 257 height 33
click at [129, 422] on input "checkbox" at bounding box center [131, 421] width 6 height 6
checkbox input "true"
click at [259, 512] on button "Continue" at bounding box center [256, 520] width 46 height 17
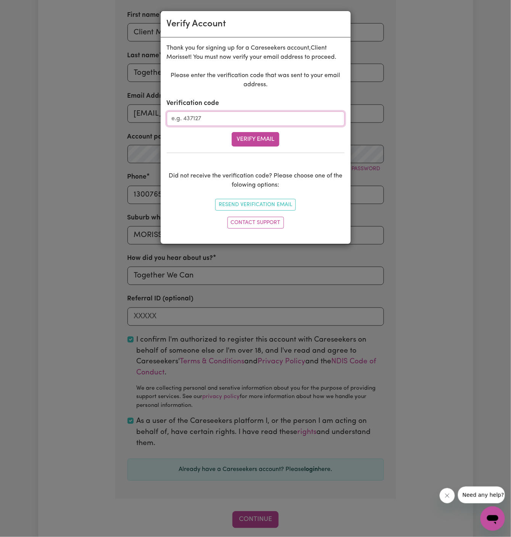
click at [246, 116] on input "Verification code" at bounding box center [256, 119] width 178 height 15
paste input "581309"
type input "581309"
click at [261, 134] on button "Verify Email" at bounding box center [256, 139] width 48 height 15
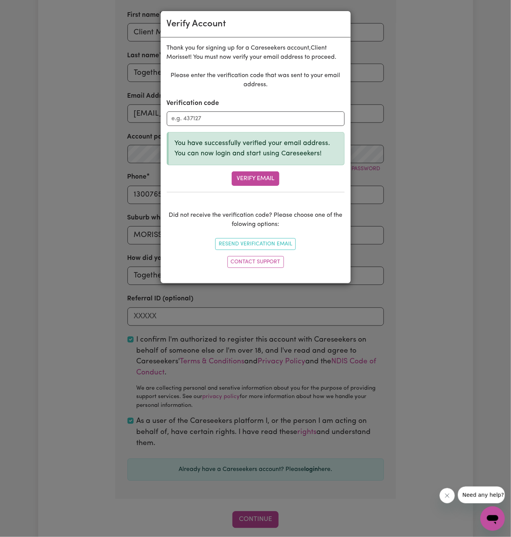
scroll to position [263, 0]
